Goal: Task Accomplishment & Management: Manage account settings

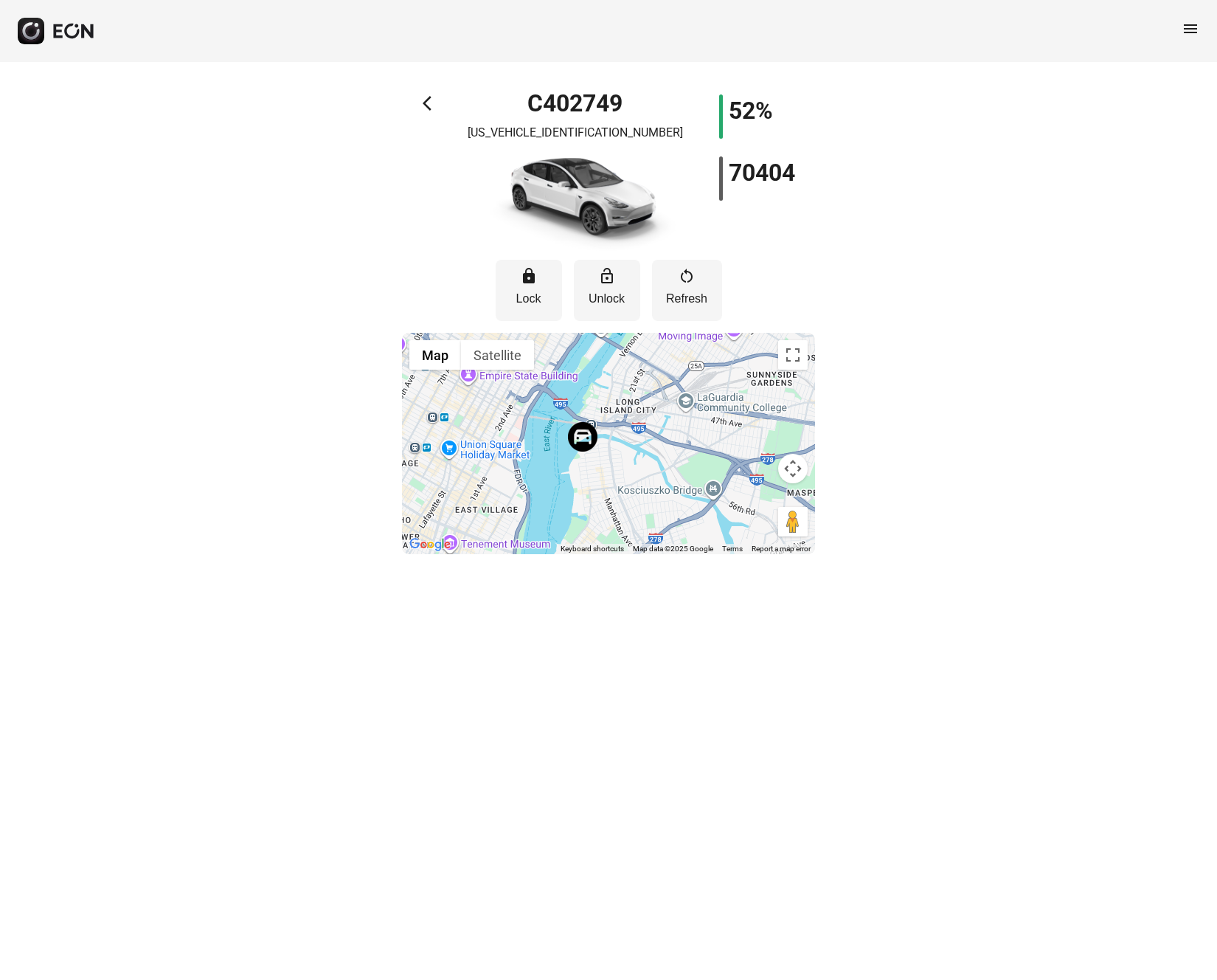
click at [118, 300] on div "arrow_back_ios C402749 7SAYGDEE4NF385696 52% 70404 lock Lock lock_open Unlock r…" at bounding box center [608, 315] width 1217 height 507
